Goal: Transaction & Acquisition: Purchase product/service

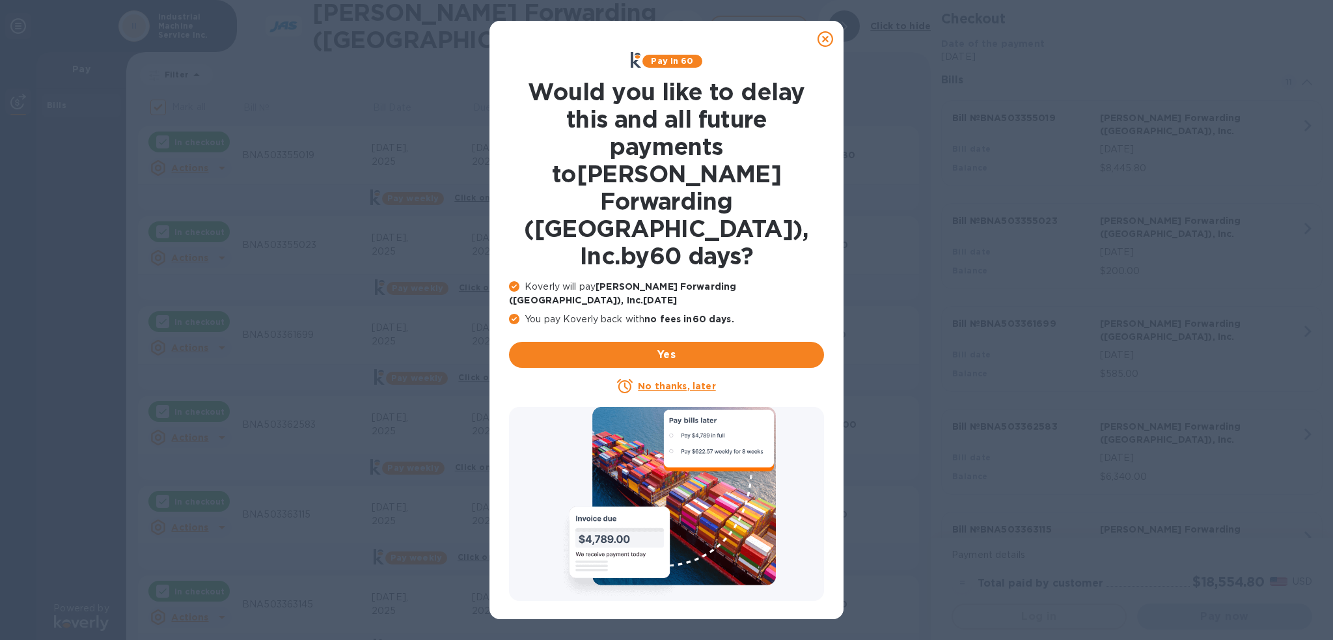
click at [826, 44] on icon at bounding box center [825, 39] width 16 height 16
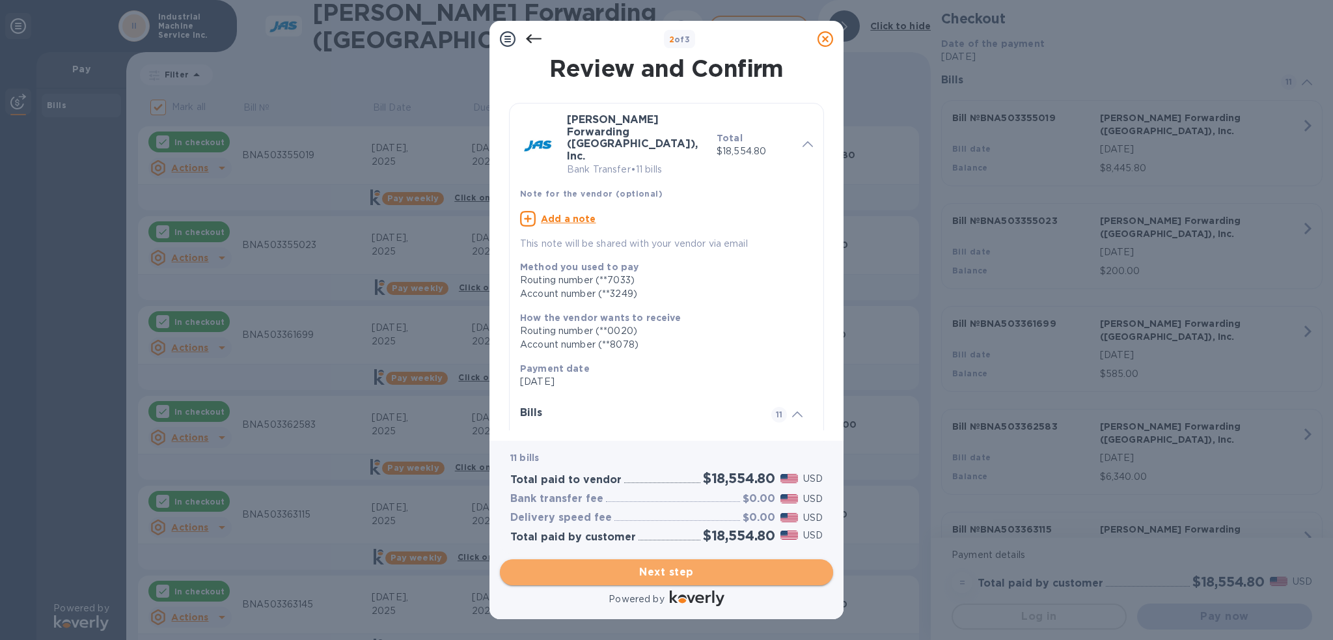
click at [776, 564] on span "Next step" at bounding box center [666, 572] width 312 height 16
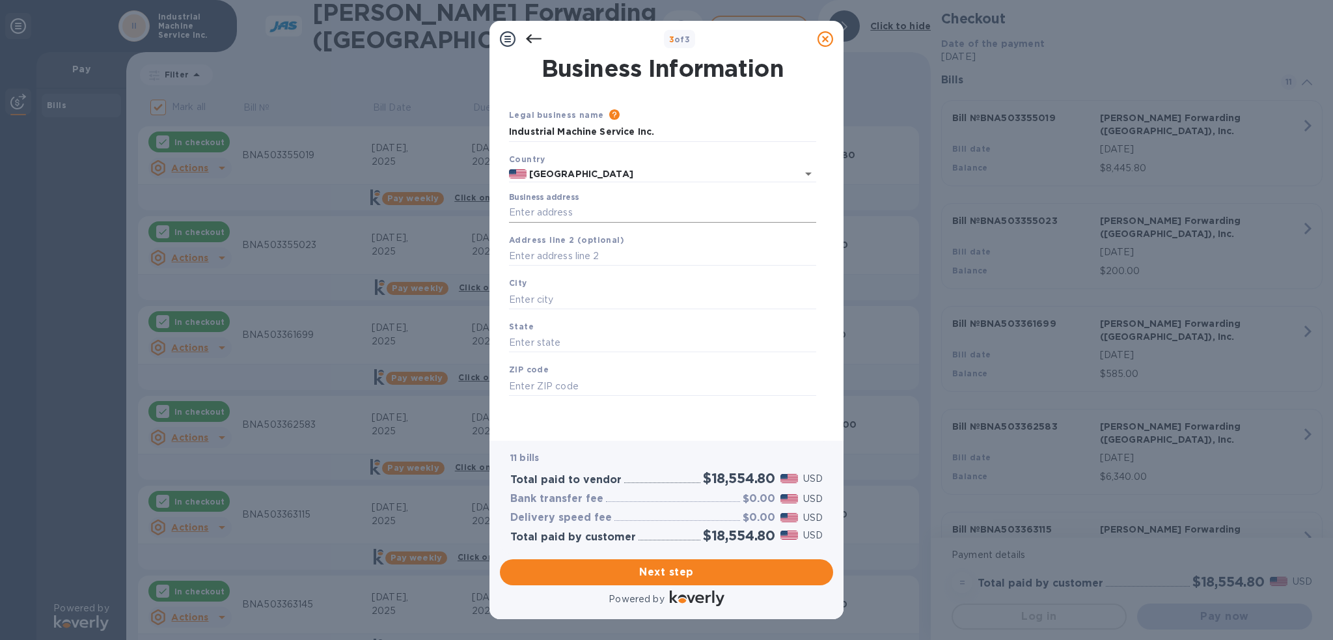
click at [625, 218] on input "Business address" at bounding box center [662, 213] width 307 height 20
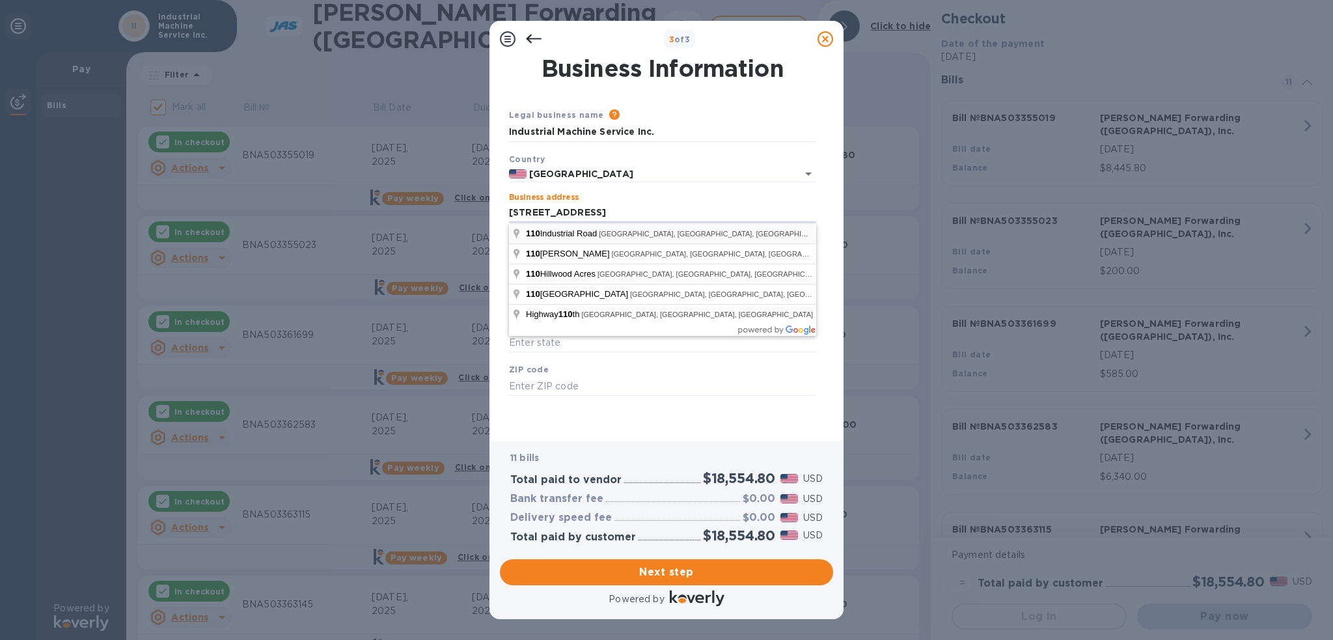
type input "[STREET_ADDRESS]"
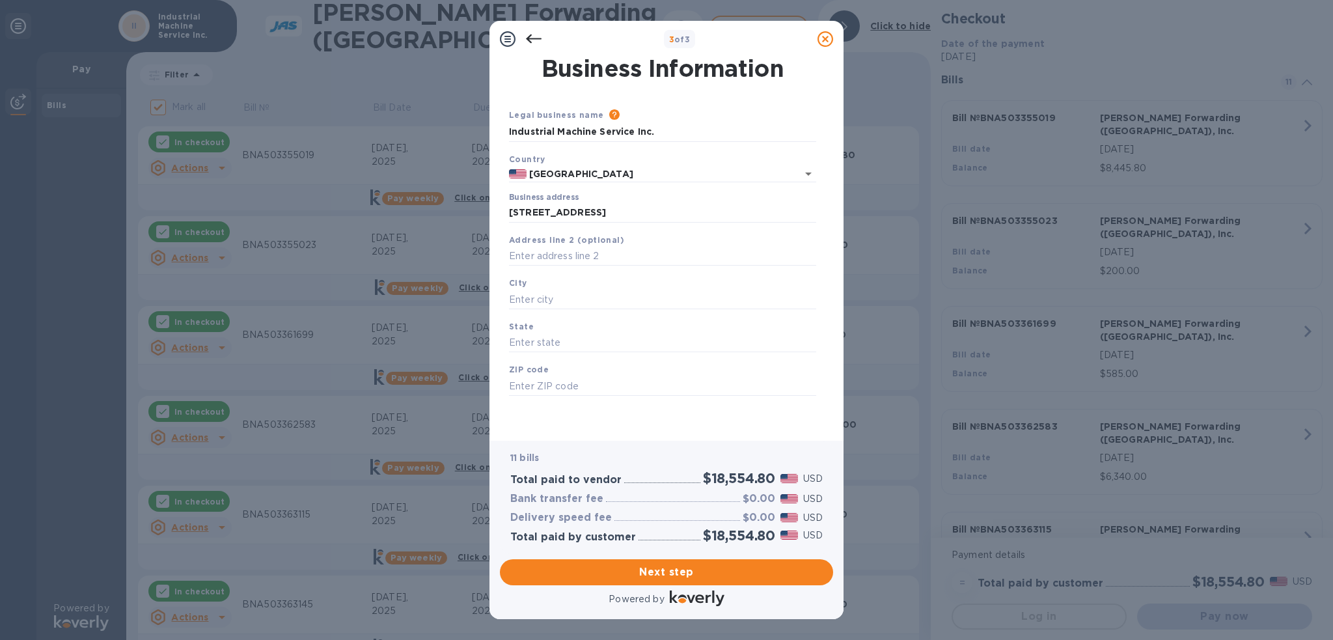
type input "[GEOGRAPHIC_DATA]"
type input "TN"
type input "37012"
click at [664, 573] on span "Next step" at bounding box center [666, 572] width 312 height 16
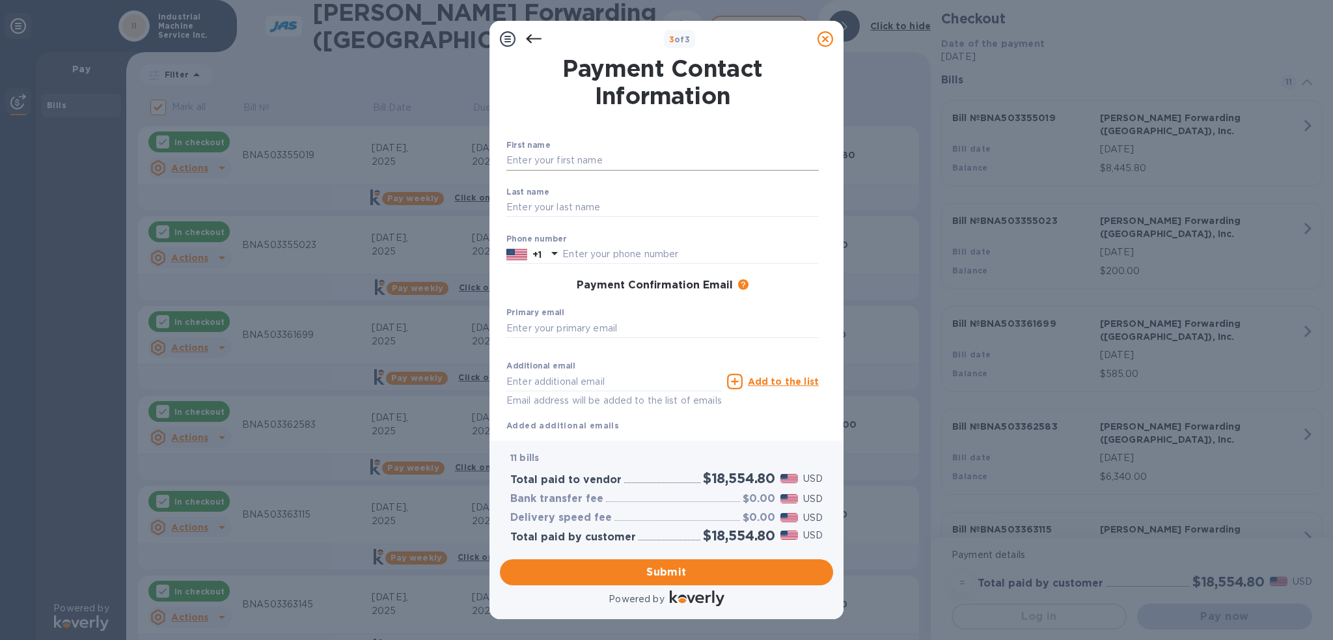
click at [630, 161] on input "text" at bounding box center [662, 161] width 312 height 20
type input "[PERSON_NAME]"
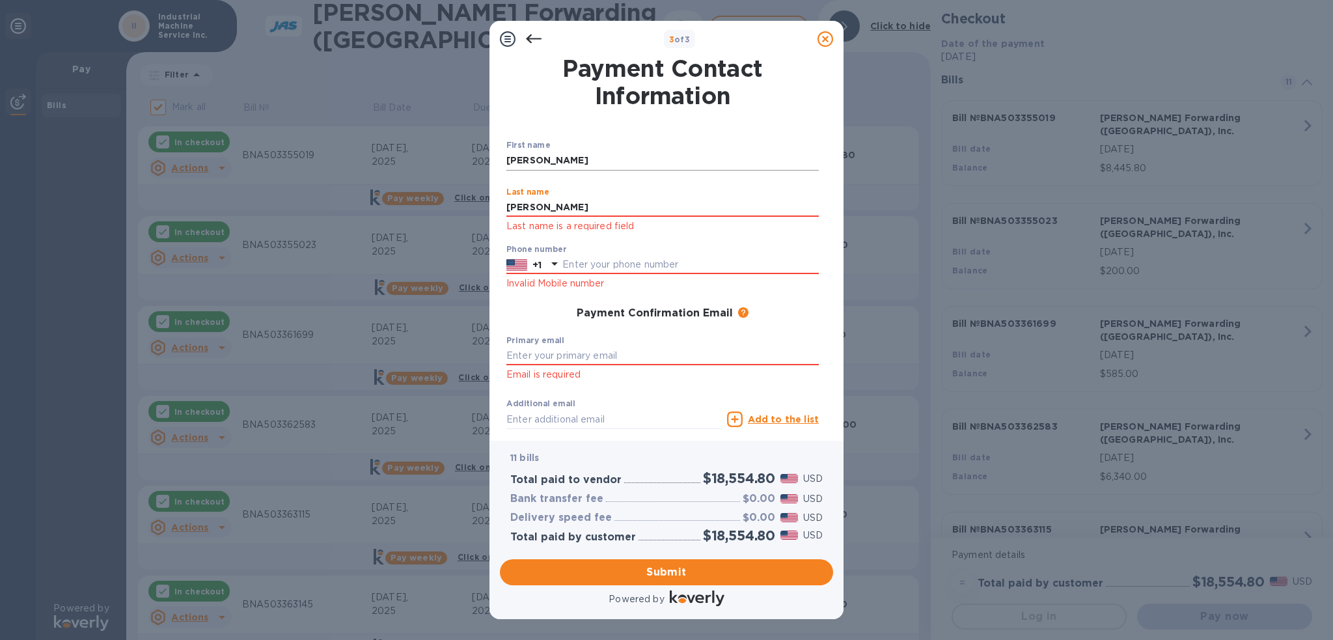
type input "[PERSON_NAME]"
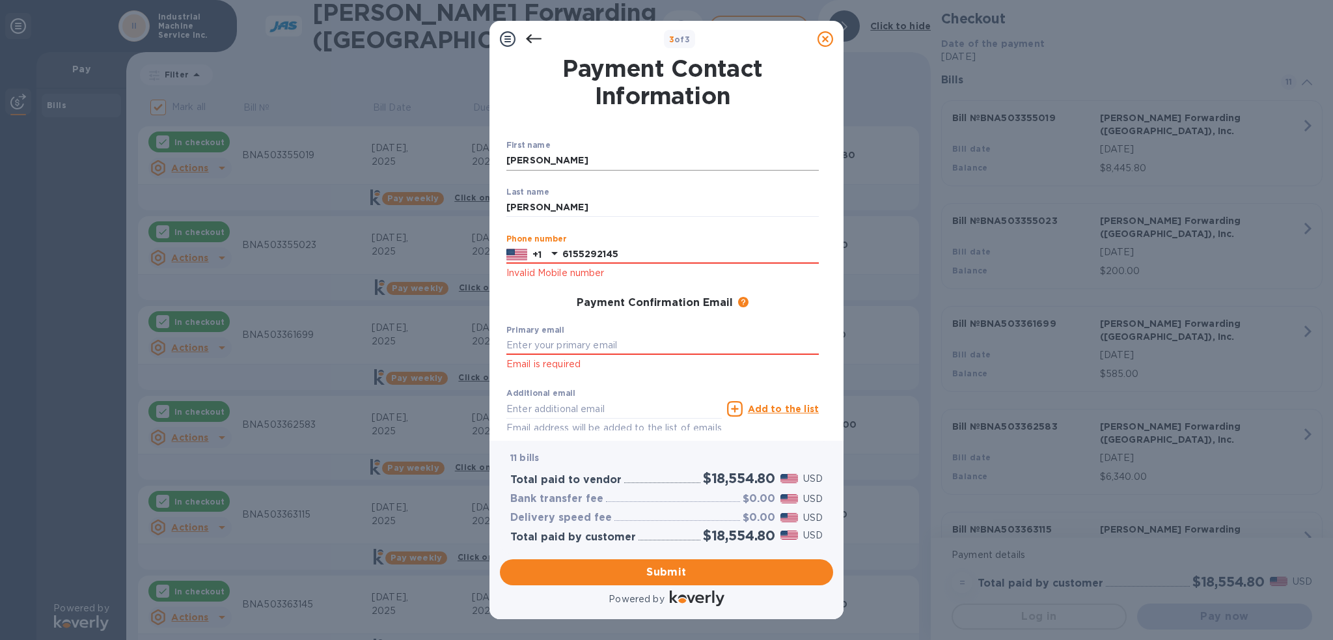
type input "6155292145"
type input "[EMAIL_ADDRESS][DOMAIN_NAME]"
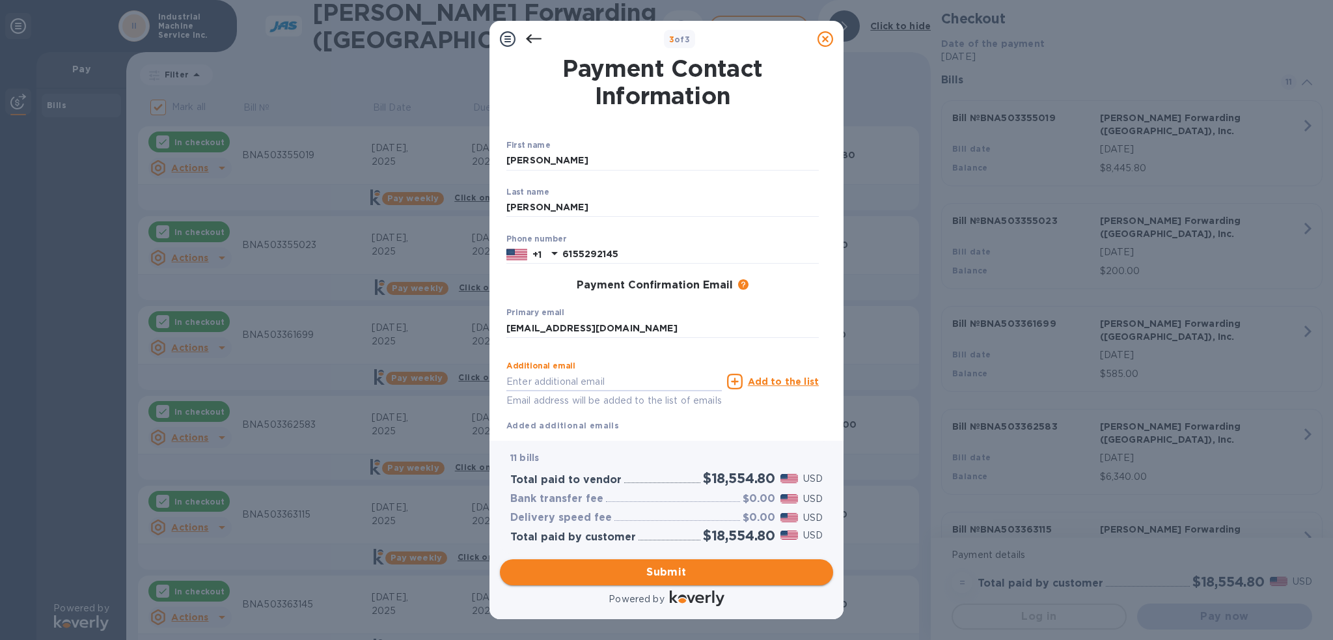
click at [655, 564] on button "Submit" at bounding box center [666, 572] width 333 height 26
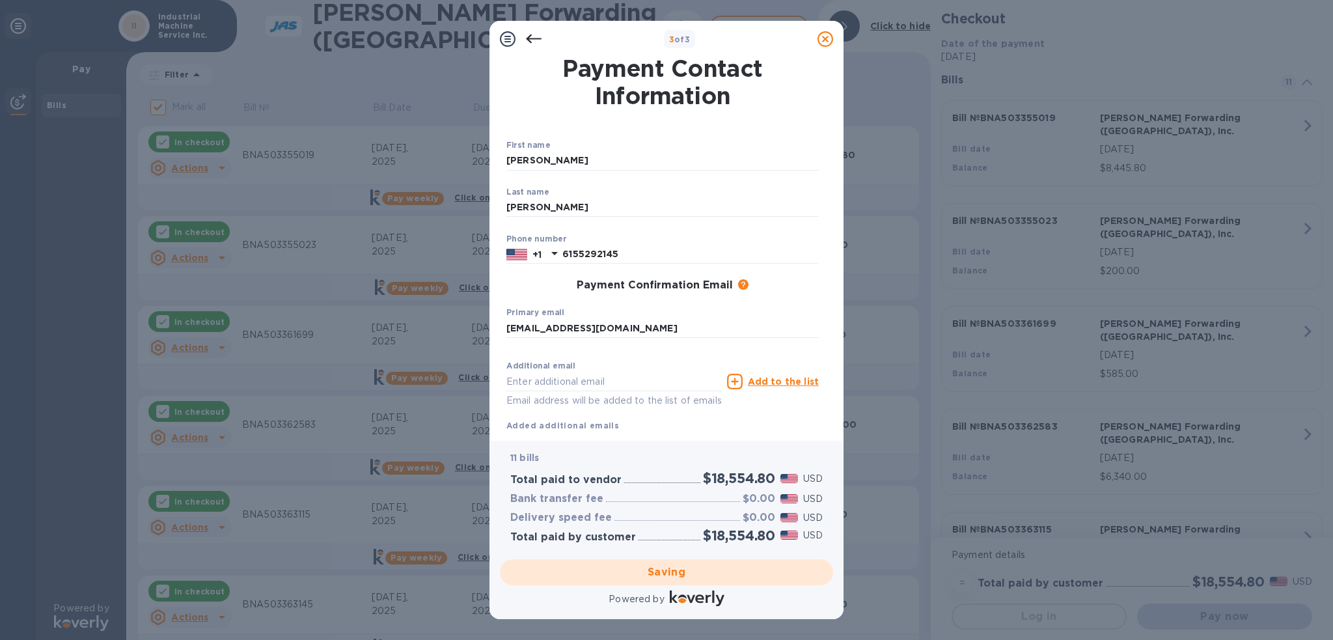
checkbox input "false"
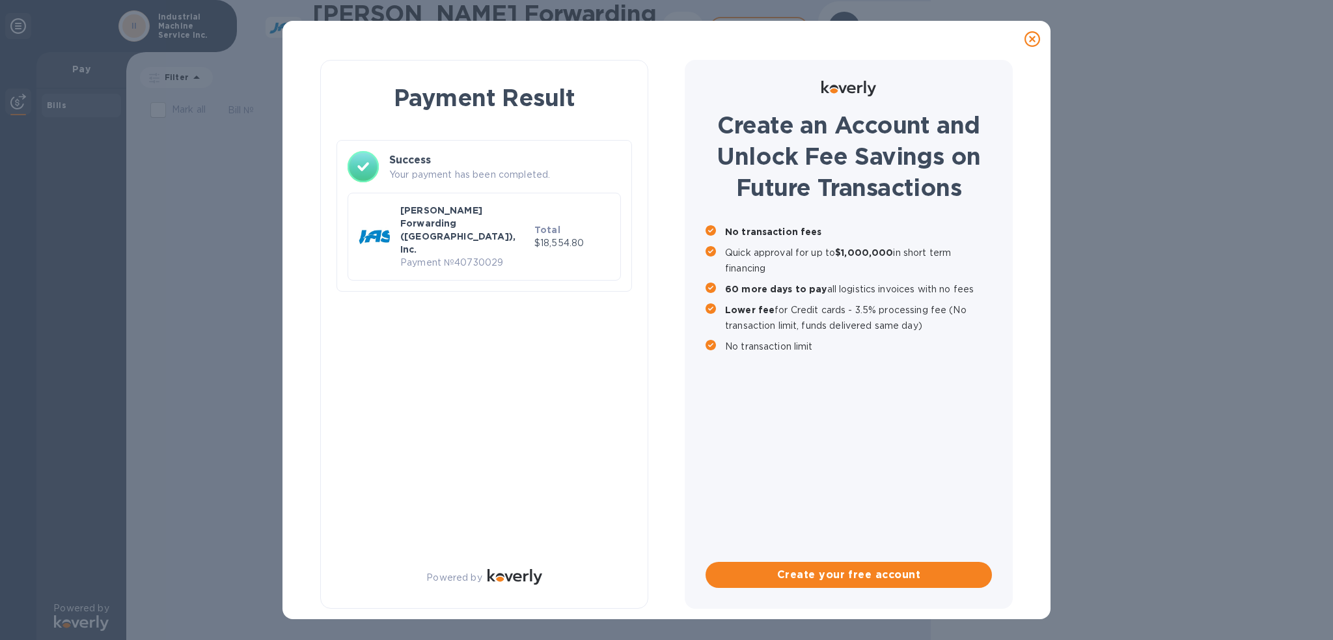
click at [1035, 42] on icon at bounding box center [1032, 39] width 16 height 16
